Goal: Find contact information: Find contact information

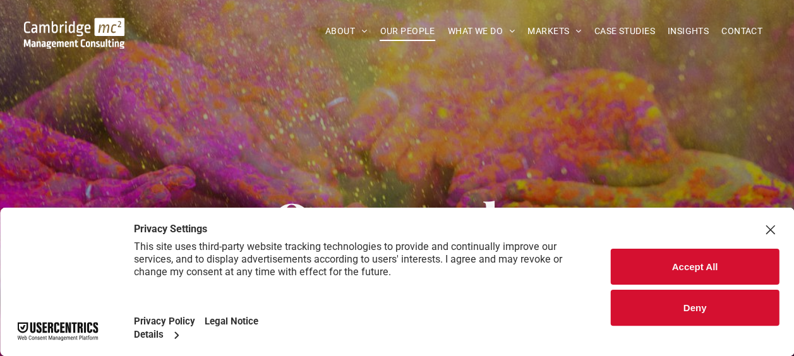
click at [407, 30] on span "OUR PEOPLE" at bounding box center [407, 31] width 55 height 20
click at [701, 308] on button "Deny" at bounding box center [695, 308] width 168 height 36
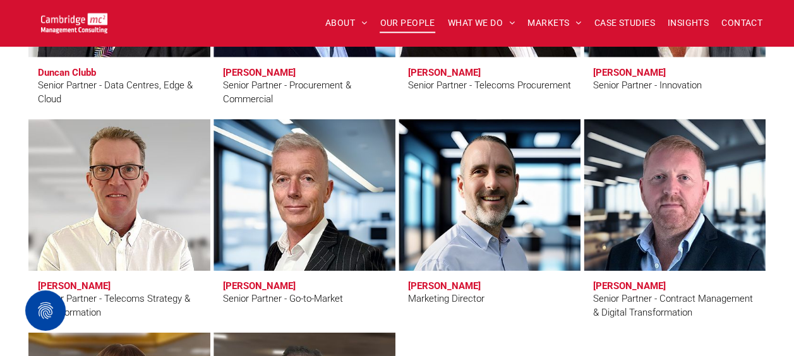
scroll to position [2063, 0]
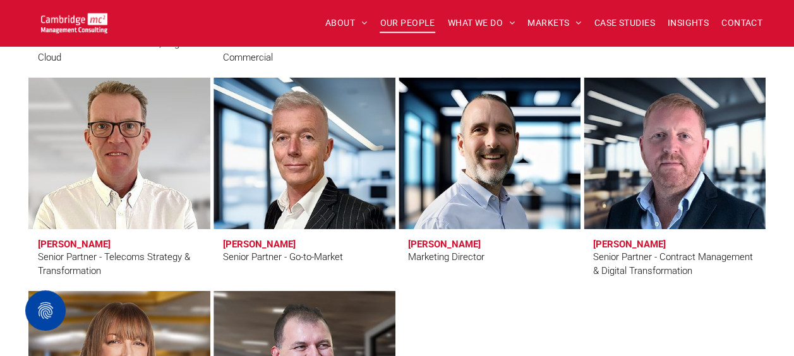
click at [88, 243] on h3 "Clive Quantrill" at bounding box center [74, 244] width 73 height 11
click at [125, 178] on link "Clive Quantrill" at bounding box center [119, 153] width 193 height 160
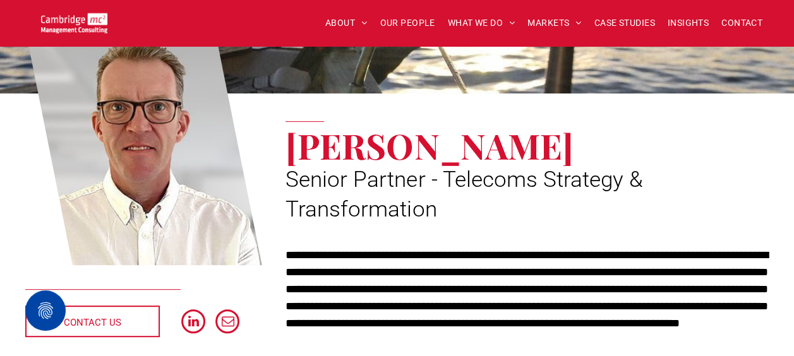
scroll to position [177, 0]
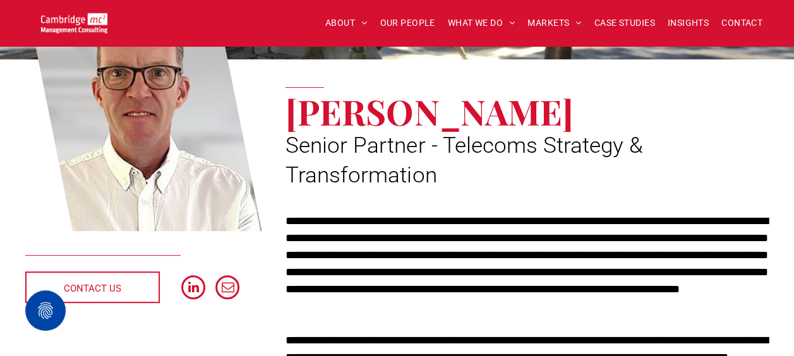
drag, startPoint x: 524, startPoint y: 118, endPoint x: 294, endPoint y: 117, distance: 229.9
click at [294, 117] on h1 "[PERSON_NAME]" at bounding box center [527, 111] width 483 height 35
copy span "[PERSON_NAME]"
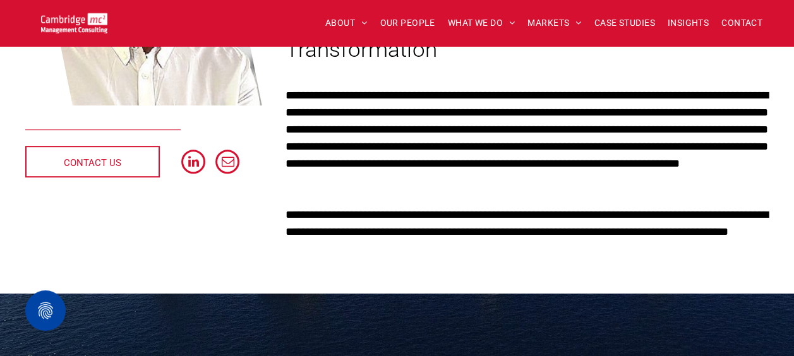
scroll to position [345, 0]
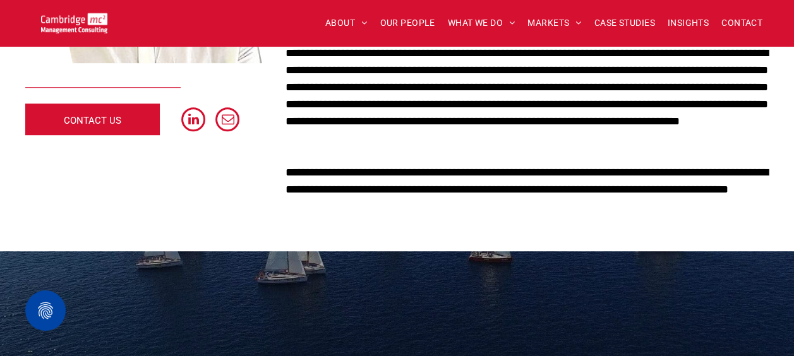
click at [101, 116] on span "CONTACT US" at bounding box center [92, 121] width 57 height 32
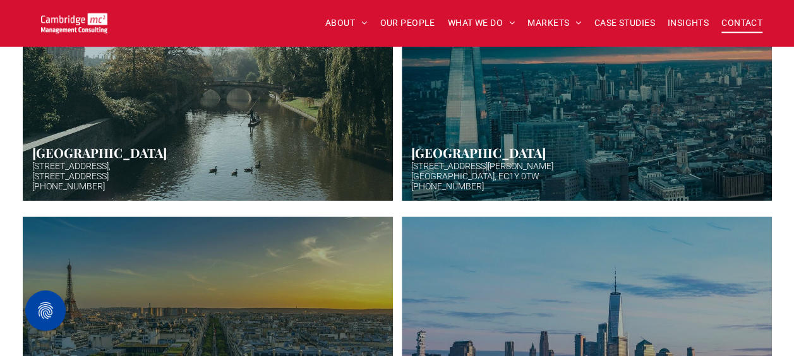
scroll to position [488, 0]
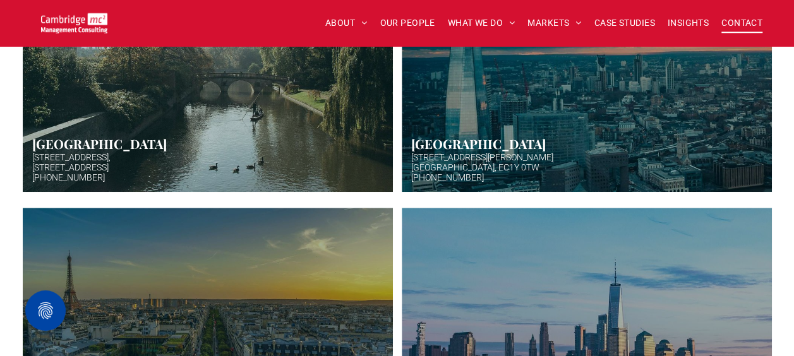
click at [202, 160] on link "Hazy afternoon photo of river and bridge in Cambridge. Punt boat in middle-dist…" at bounding box center [207, 66] width 392 height 268
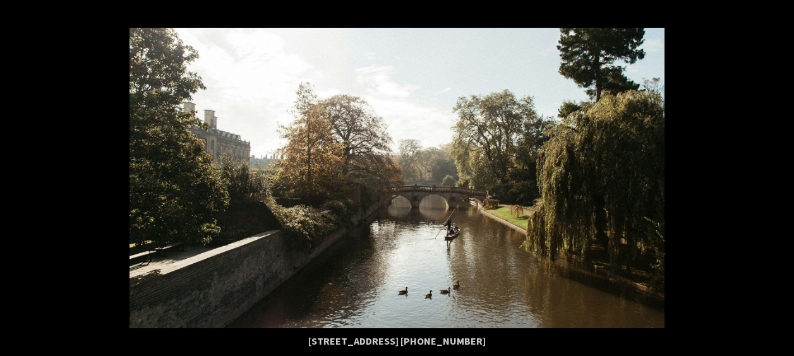
scroll to position [1416, 0]
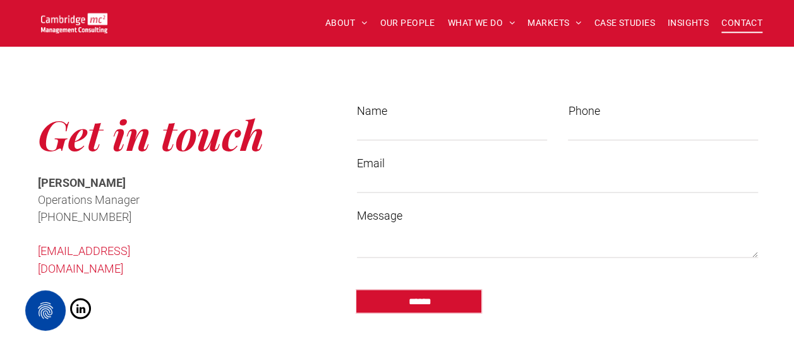
scroll to position [968, 0]
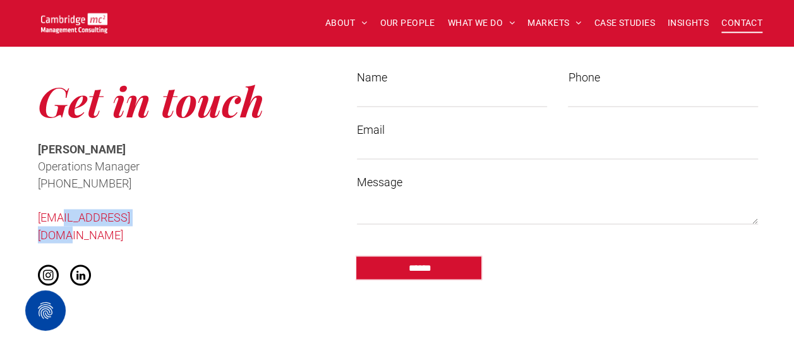
drag, startPoint x: 165, startPoint y: 217, endPoint x: 60, endPoint y: 213, distance: 105.6
click at [60, 213] on p "[EMAIL_ADDRESS][DOMAIN_NAME]" at bounding box center [124, 226] width 172 height 34
copy link "@cambridgemc.com"
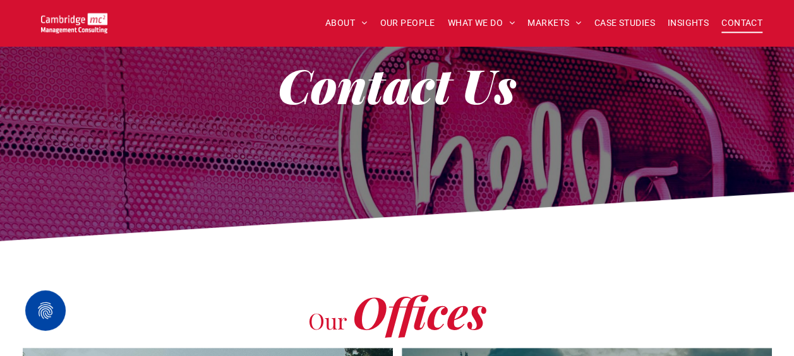
scroll to position [0, 0]
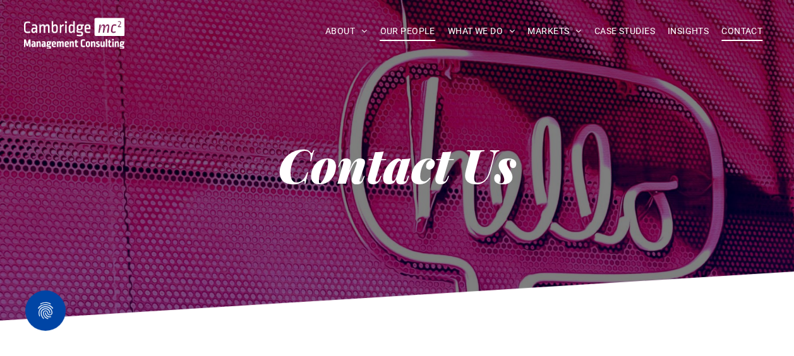
click at [411, 32] on span "OUR PEOPLE" at bounding box center [407, 31] width 55 height 20
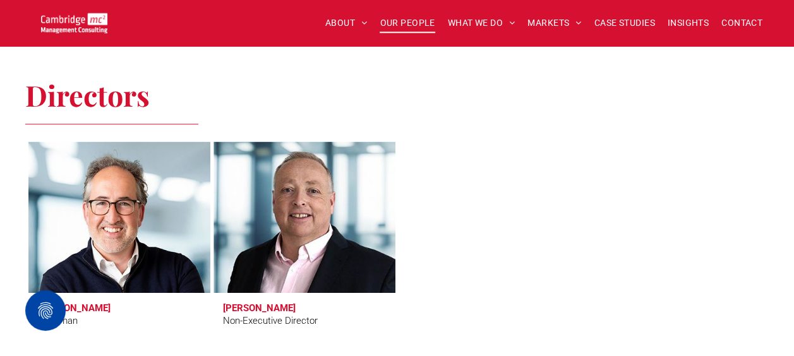
scroll to position [572, 0]
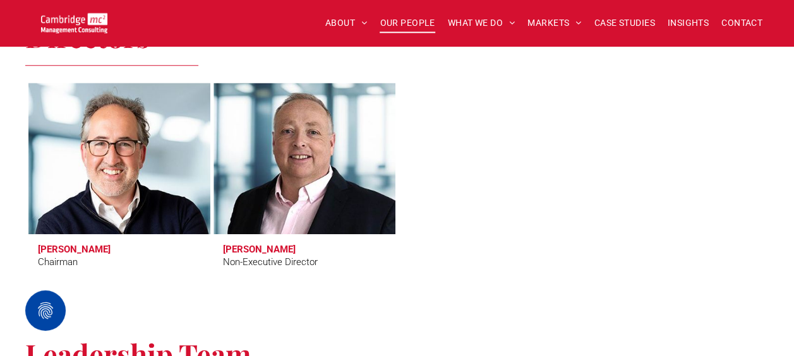
click at [115, 183] on link at bounding box center [119, 158] width 193 height 160
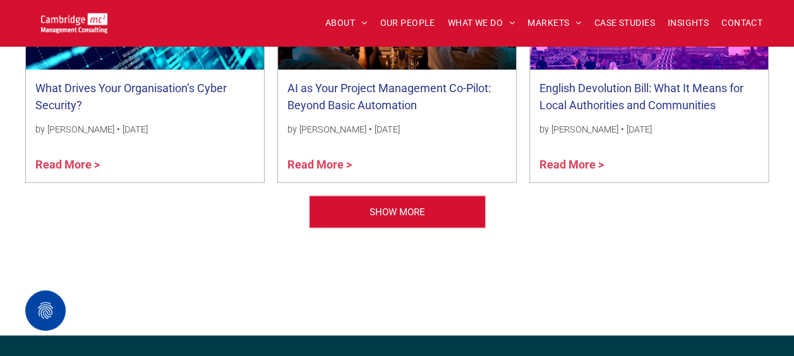
scroll to position [1373, 0]
